Goal: Task Accomplishment & Management: Manage account settings

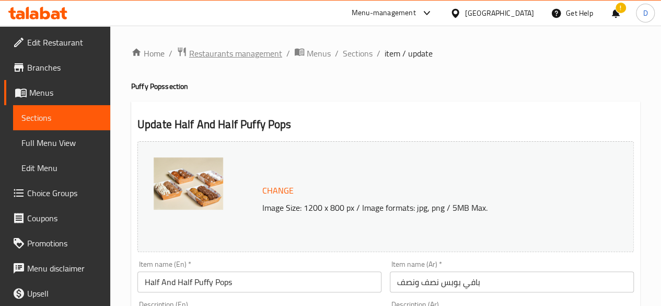
click at [254, 50] on span "Restaurants management" at bounding box center [235, 53] width 93 height 13
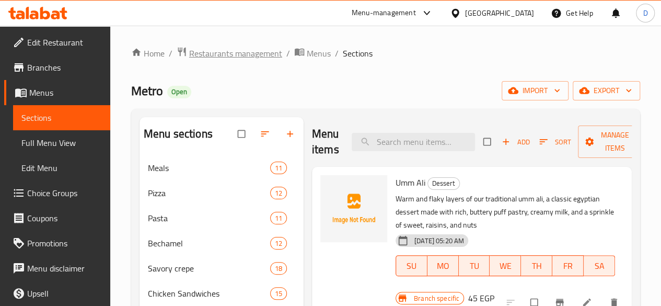
click at [214, 60] on span "Restaurants management" at bounding box center [235, 53] width 93 height 13
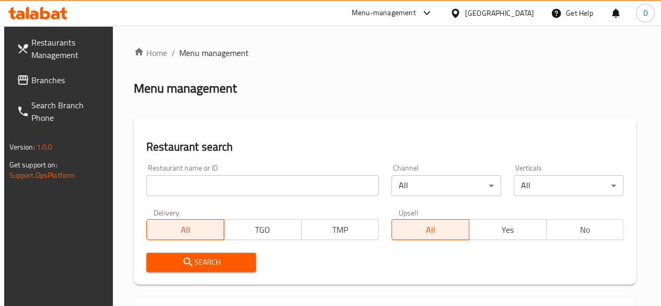
click at [200, 186] on input "search" at bounding box center [262, 185] width 232 height 21
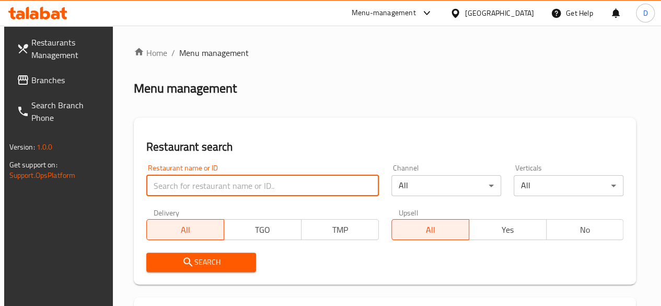
paste input "686957"
type input "686957"
click at [197, 278] on div "Restaurant search Restaurant name or ID 686957 Restaurant name or ID Channel Al…" at bounding box center [385, 201] width 503 height 167
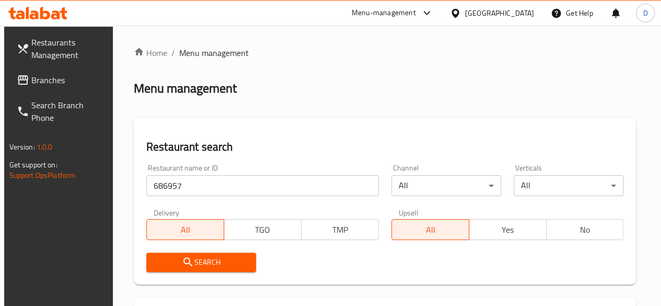
click at [196, 260] on span "Search" at bounding box center [201, 261] width 93 height 13
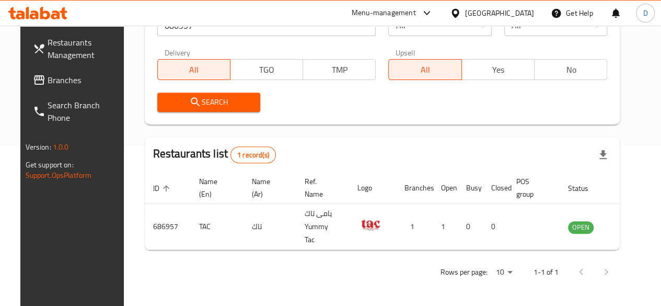
scroll to position [160, 0]
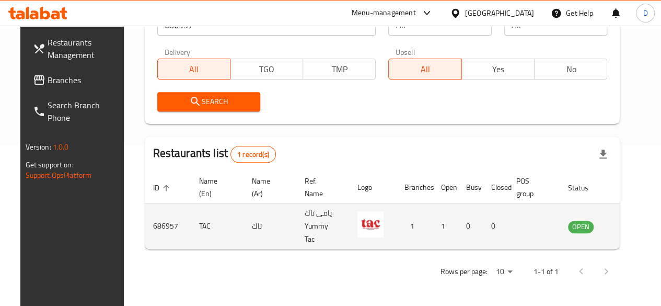
click at [623, 223] on icon "enhanced table" at bounding box center [628, 226] width 11 height 9
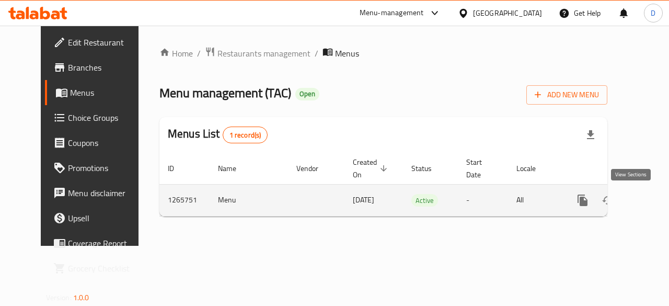
click at [645, 210] on link "enhanced table" at bounding box center [657, 200] width 25 height 25
